Goal: Task Accomplishment & Management: Use online tool/utility

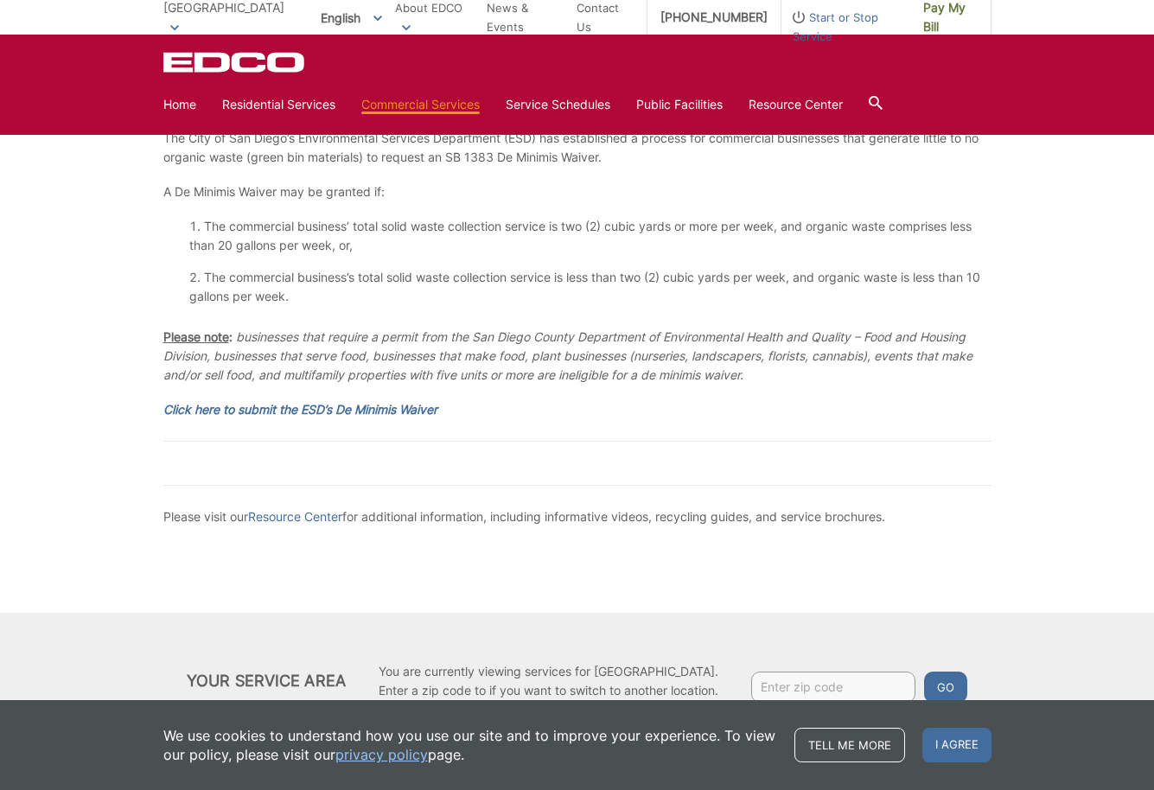
scroll to position [2944, 0]
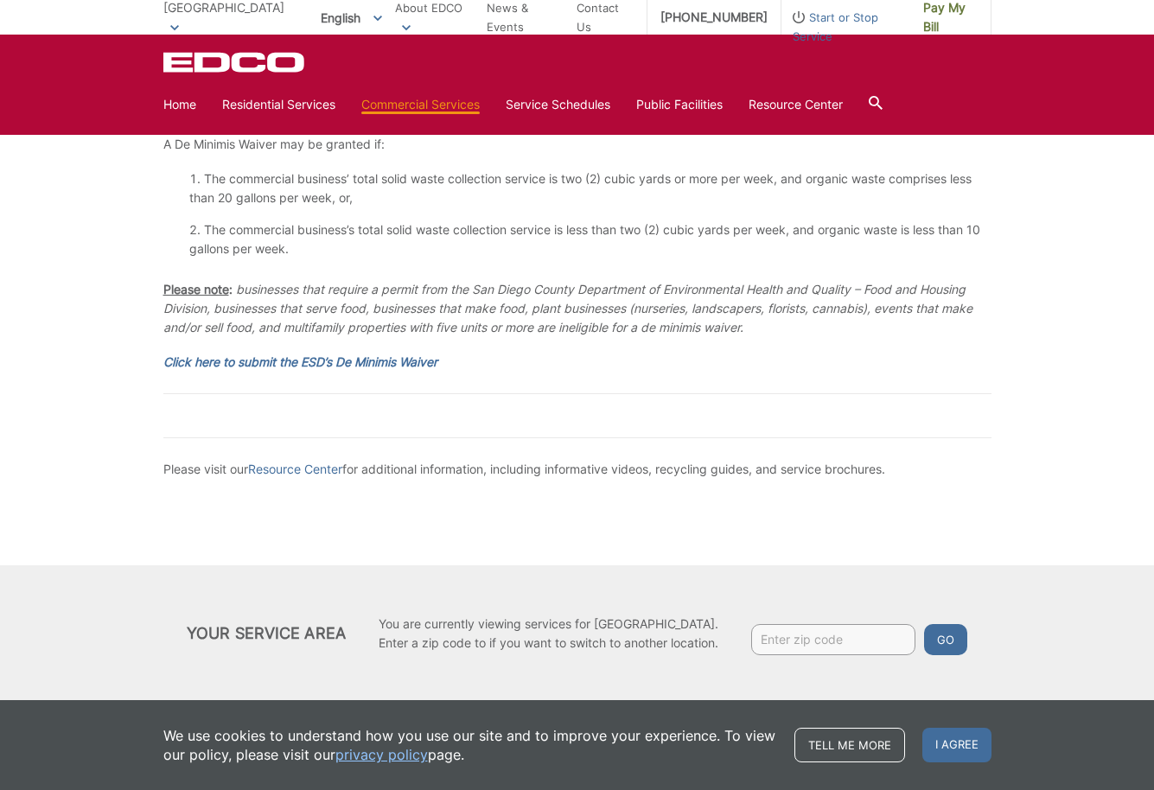
click at [966, 738] on span "I agree" at bounding box center [956, 745] width 69 height 35
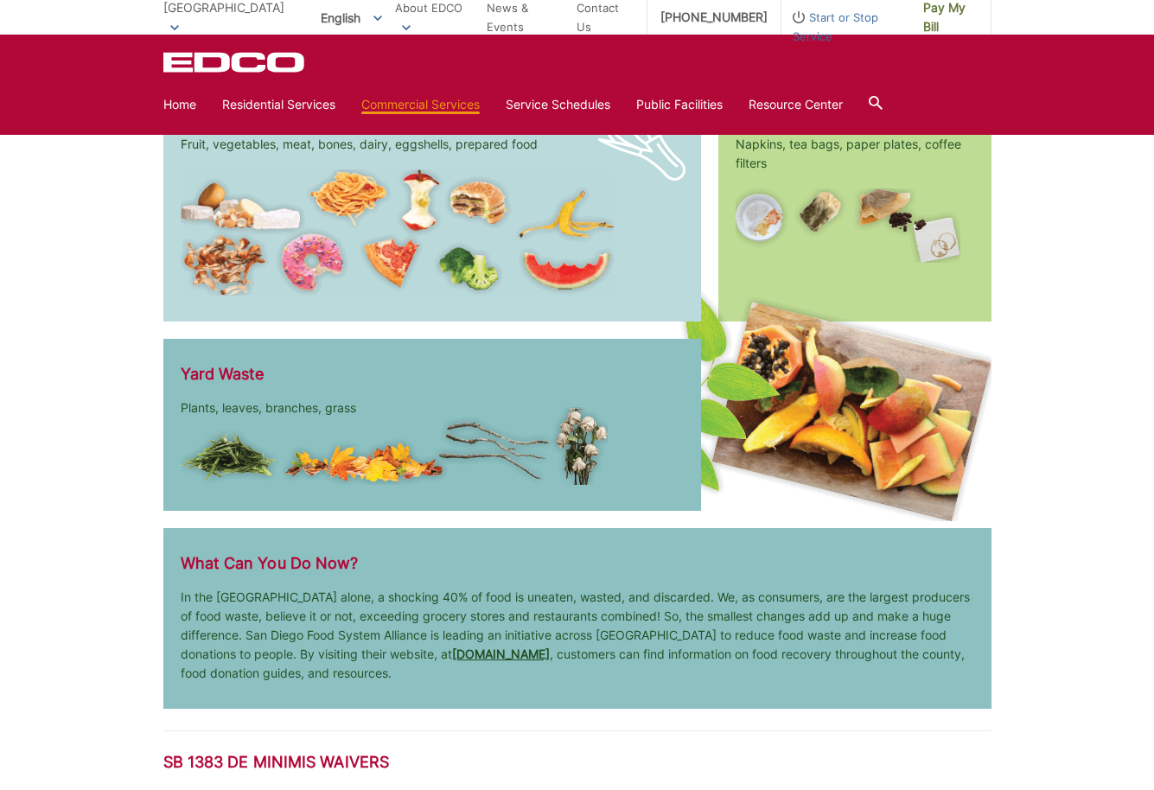
scroll to position [2241, 0]
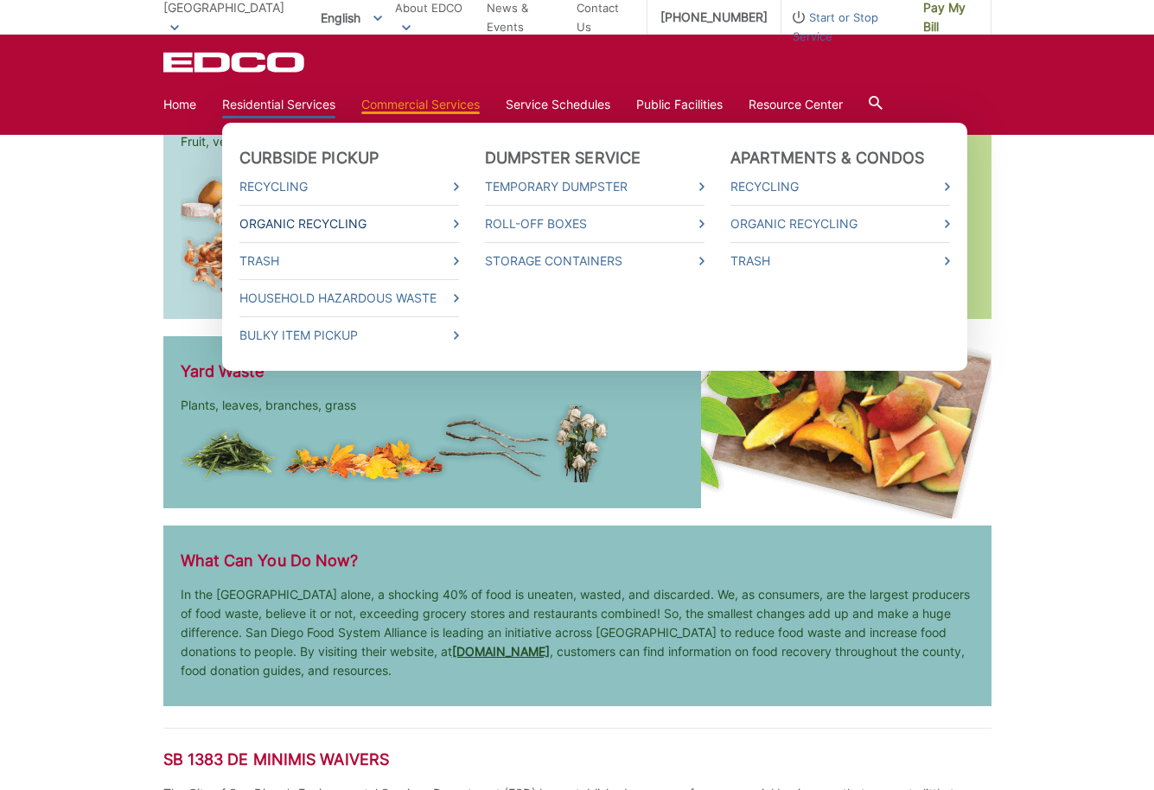
click at [358, 219] on link "Organic Recycling" at bounding box center [349, 223] width 220 height 19
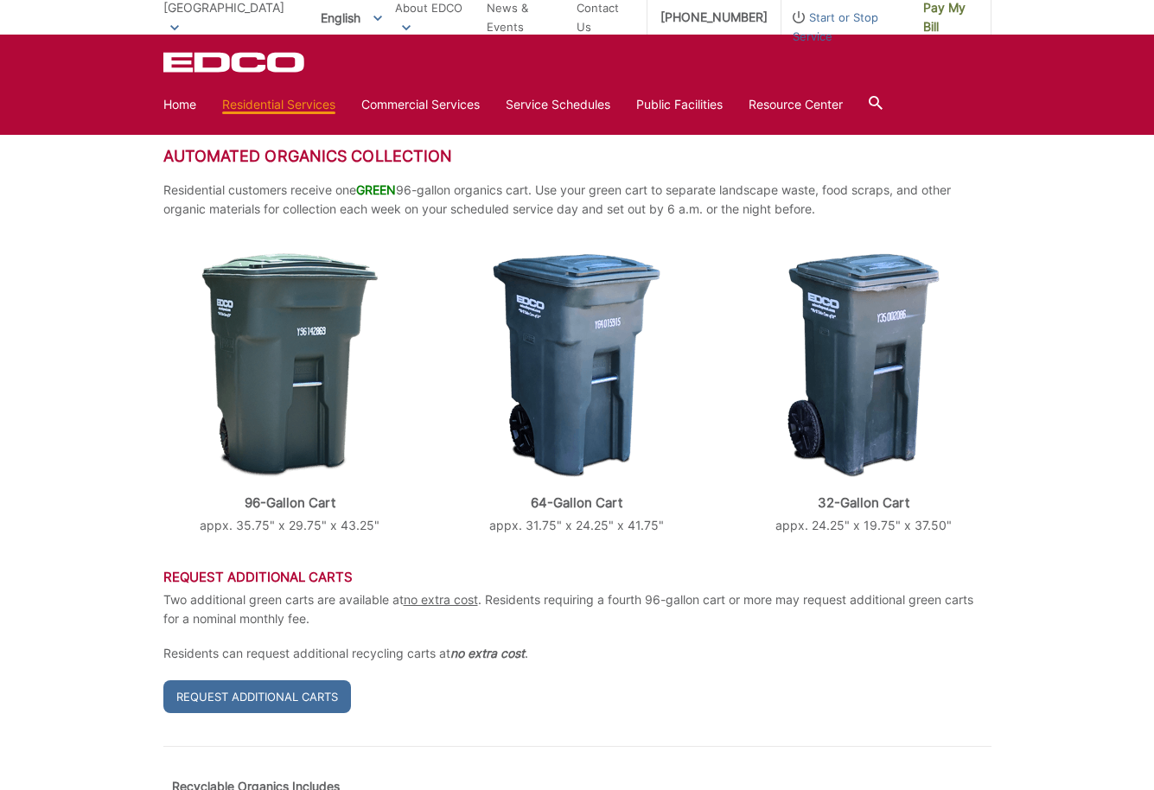
scroll to position [422, 0]
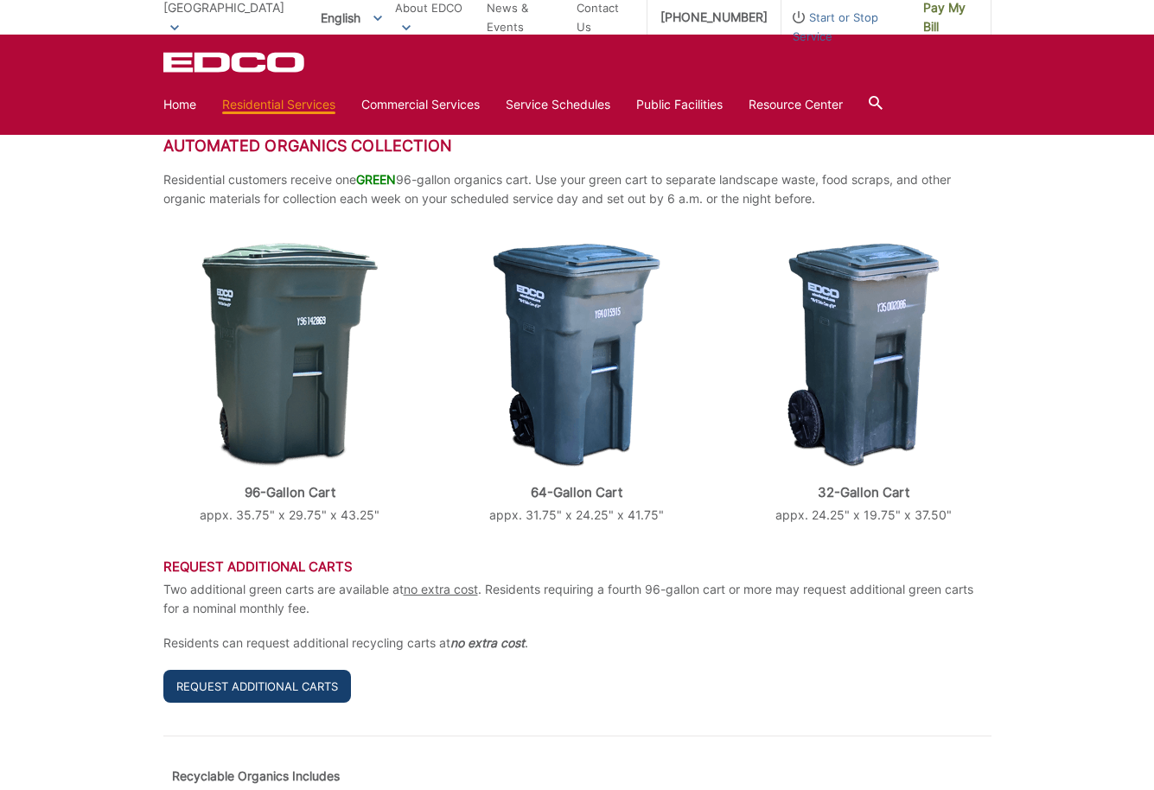
click at [252, 670] on link "Request Additional Carts" at bounding box center [257, 686] width 188 height 33
